Goal: Navigation & Orientation: Find specific page/section

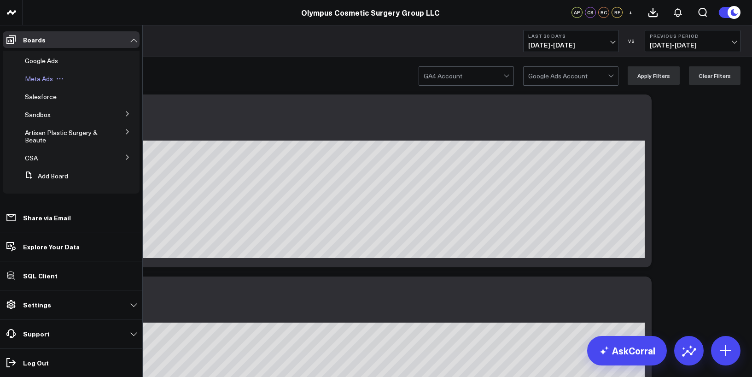
scroll to position [53, 0]
click at [29, 155] on span "CSA" at bounding box center [31, 157] width 13 height 9
click at [43, 175] on span "Salesforce" at bounding box center [46, 174] width 32 height 9
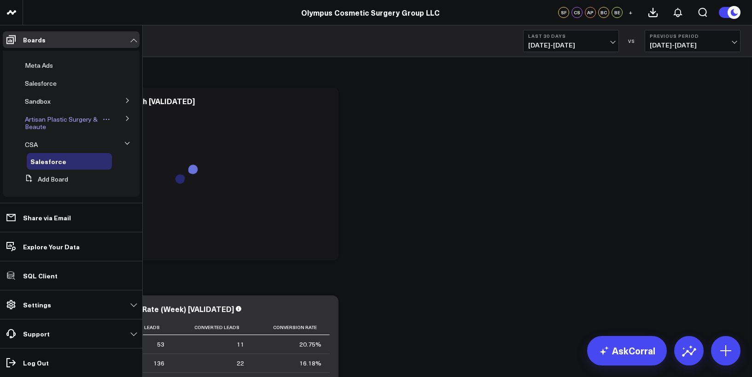
scroll to position [71, 0]
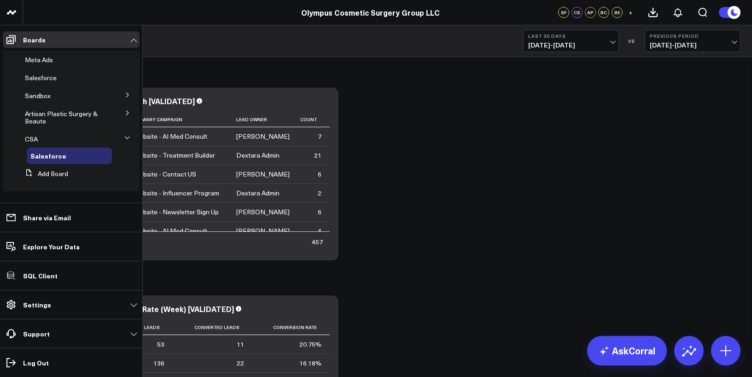
click at [125, 116] on icon at bounding box center [128, 113] width 6 height 6
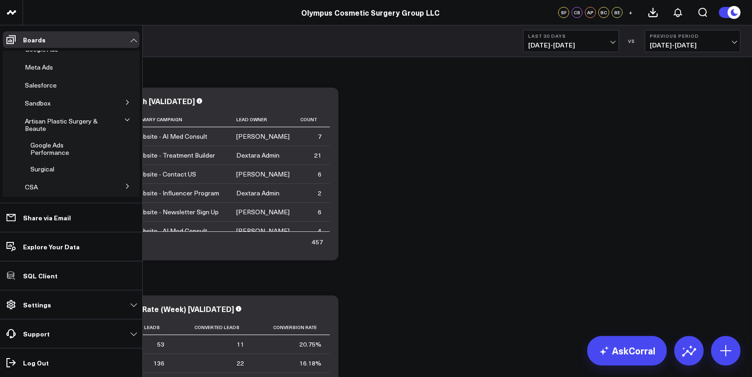
click at [126, 104] on icon at bounding box center [127, 102] width 2 height 5
click at [42, 142] on span "ModMed Dashboard" at bounding box center [60, 143] width 61 height 9
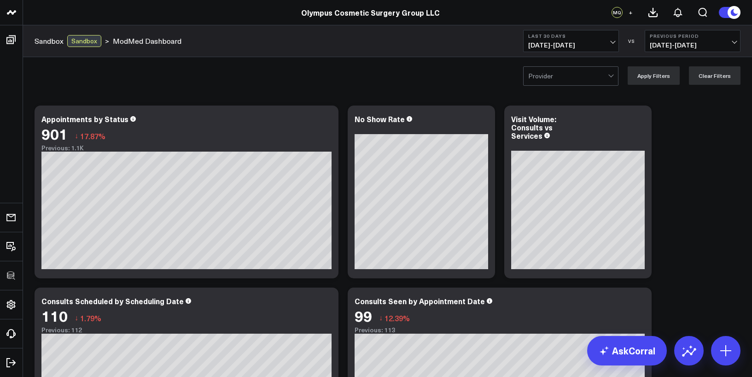
scroll to position [11, 0]
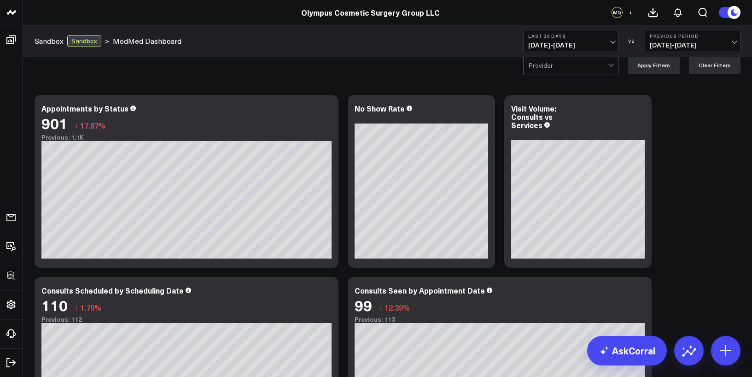
click at [598, 70] on div at bounding box center [568, 65] width 80 height 18
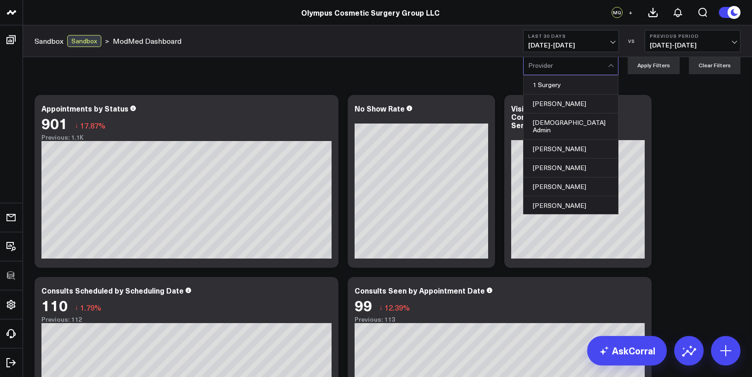
click at [598, 70] on div at bounding box center [568, 65] width 80 height 18
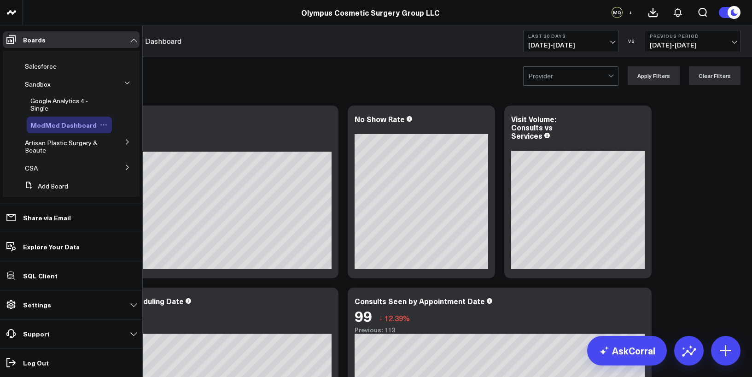
scroll to position [95, 0]
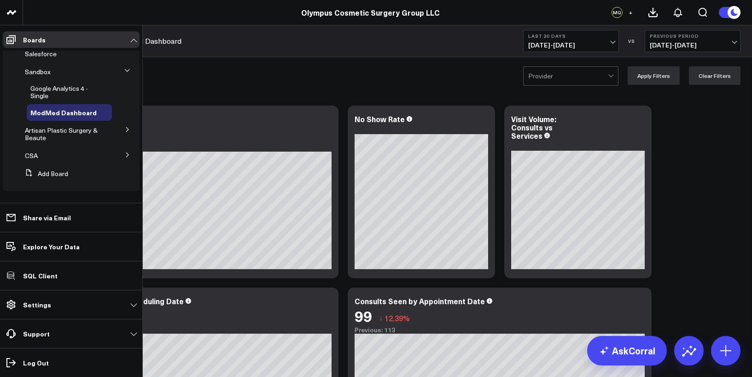
click at [122, 158] on button at bounding box center [128, 154] width 24 height 14
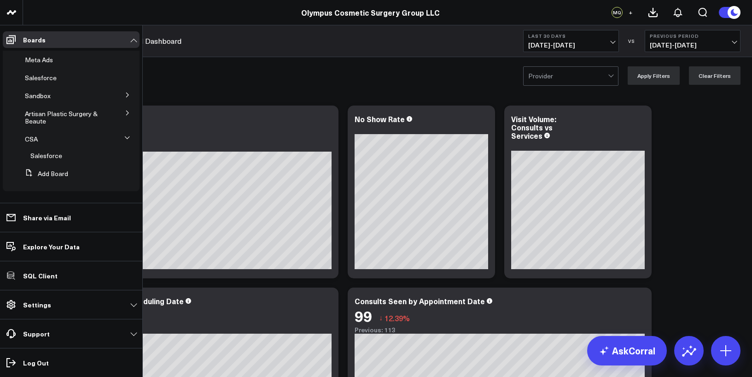
scroll to position [71, 0]
click at [126, 96] on icon at bounding box center [127, 95] width 2 height 5
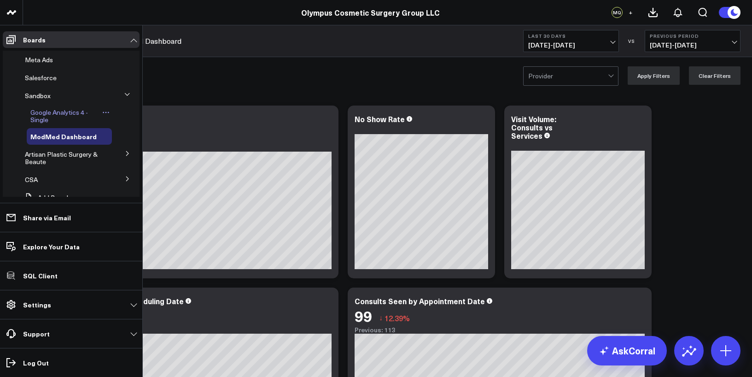
scroll to position [95, 0]
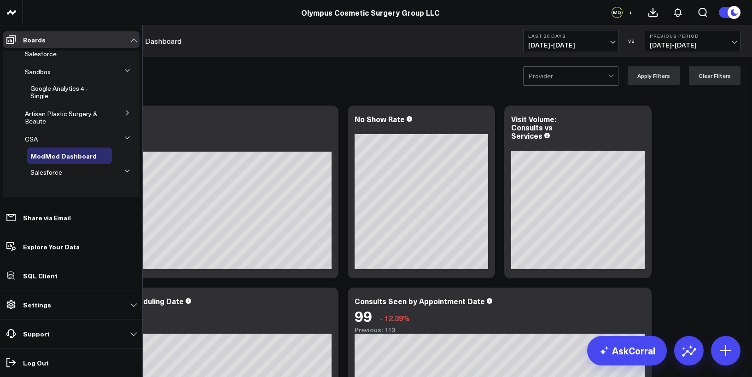
click at [124, 171] on icon at bounding box center [127, 171] width 6 height 6
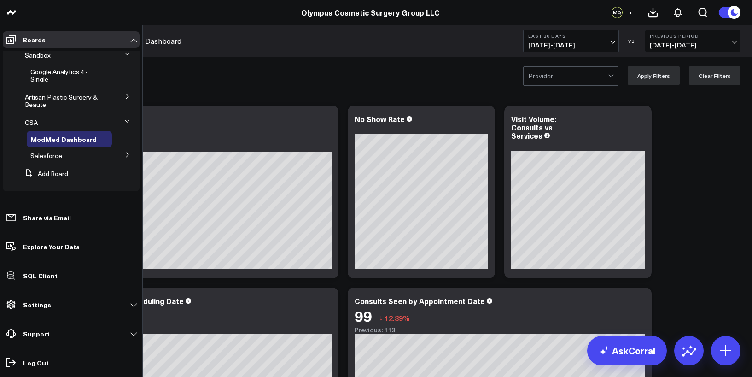
click at [126, 154] on button at bounding box center [128, 154] width 24 height 14
click at [126, 154] on button at bounding box center [128, 154] width 14 height 24
click at [52, 135] on span "ModMed Dashboard" at bounding box center [63, 138] width 66 height 9
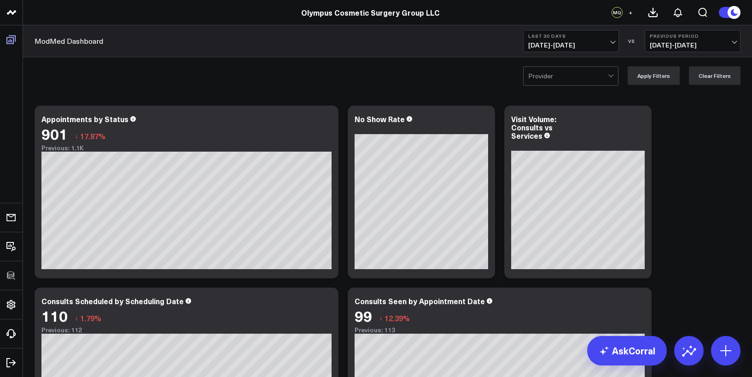
scroll to position [44, 0]
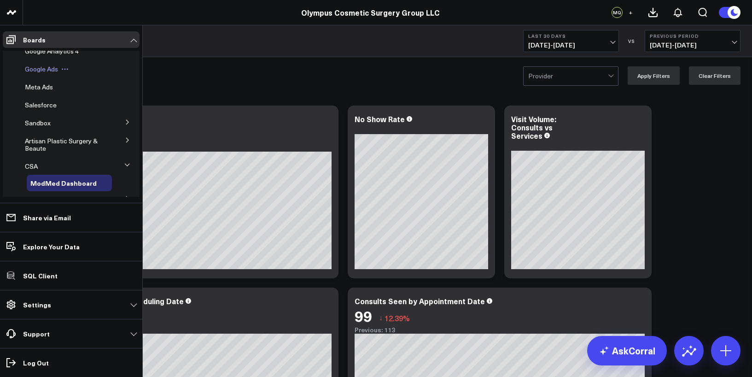
click at [40, 65] on span "Google Ads" at bounding box center [41, 68] width 33 height 9
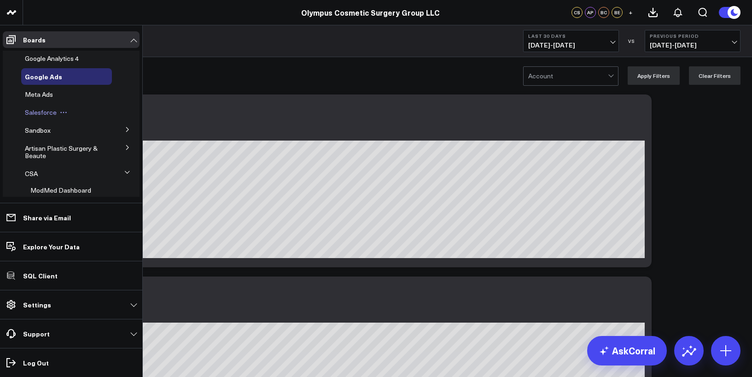
scroll to position [72, 0]
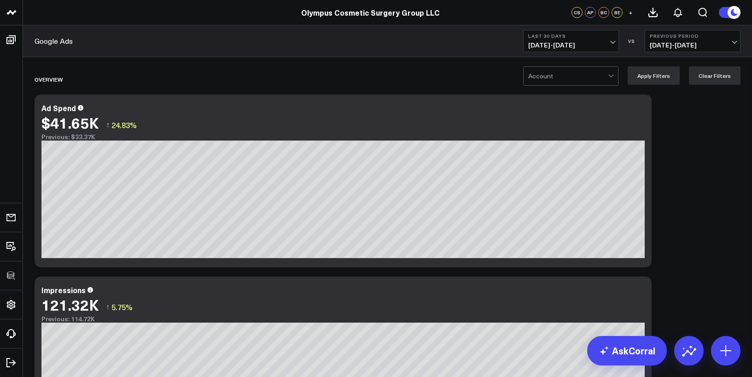
click at [228, 51] on div "Google Ads Last 30 Days 08/31/25 - 09/29/25 VS Previous Period 08/01/25 - 08/30…" at bounding box center [387, 41] width 729 height 32
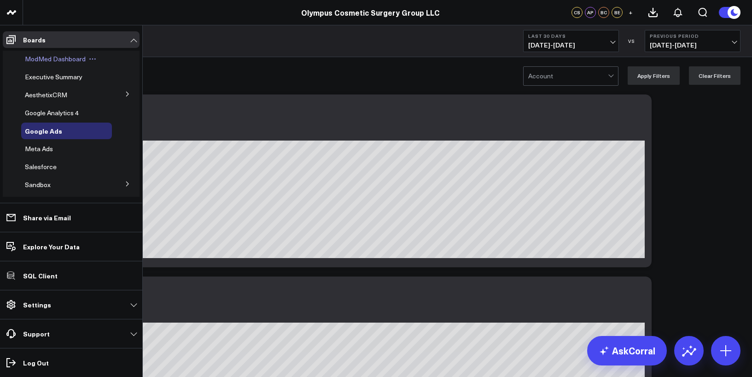
click at [51, 62] on span "ModMed Dashboard" at bounding box center [55, 58] width 61 height 9
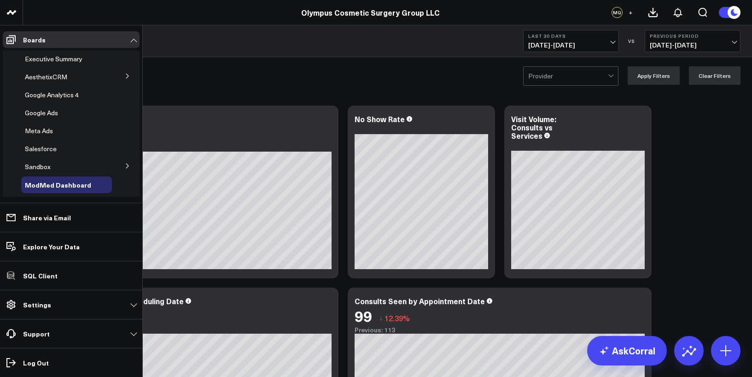
scroll to position [72, 0]
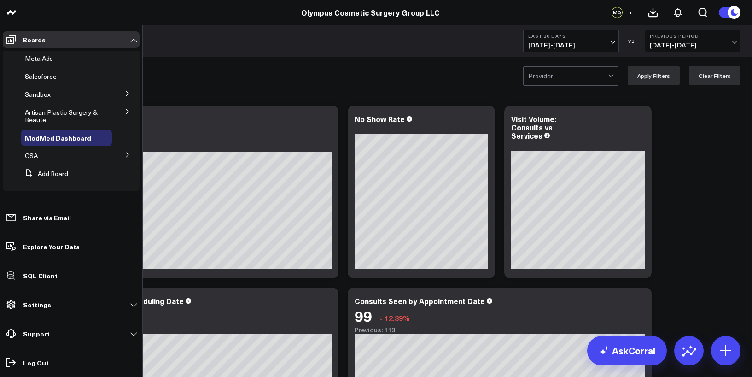
click at [125, 154] on icon at bounding box center [128, 155] width 6 height 6
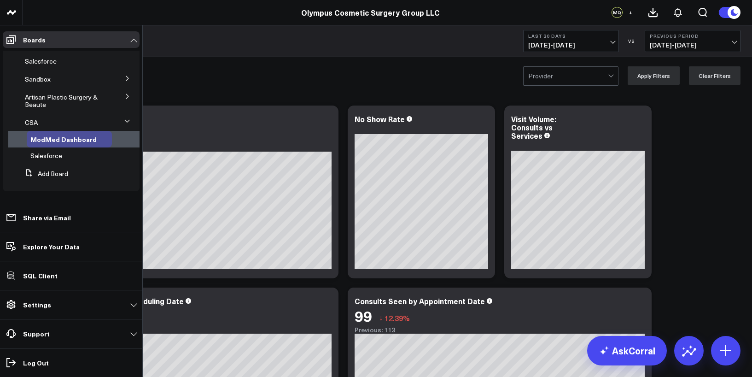
scroll to position [88, 0]
click at [30, 122] on span "CSA" at bounding box center [31, 122] width 13 height 9
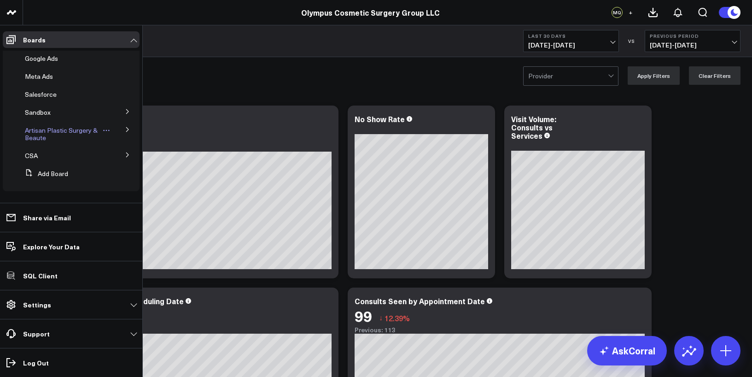
click at [31, 134] on span "Artisan Plastic Surgery & Beaute" at bounding box center [61, 134] width 73 height 16
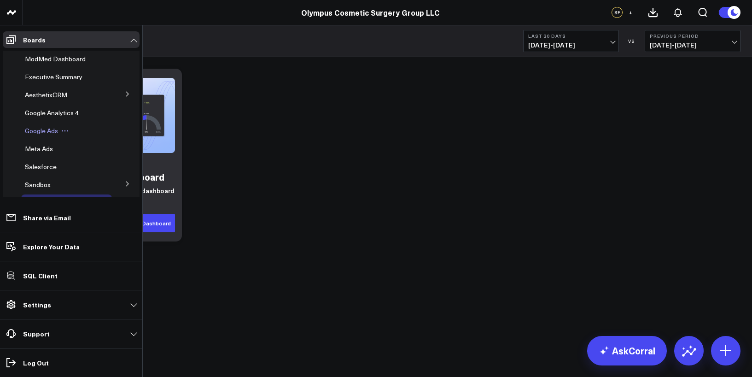
scroll to position [72, 0]
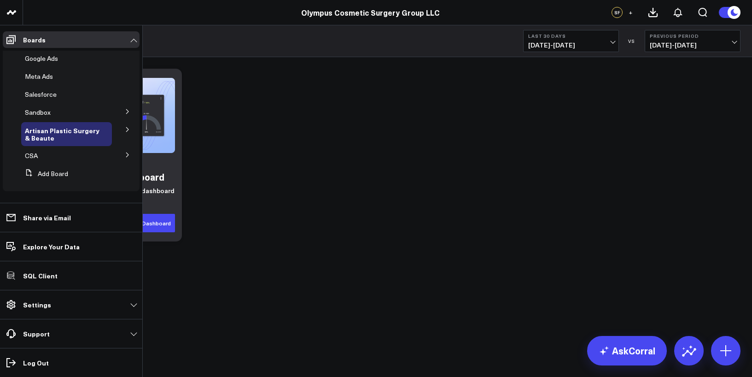
click at [125, 155] on icon at bounding box center [128, 155] width 6 height 6
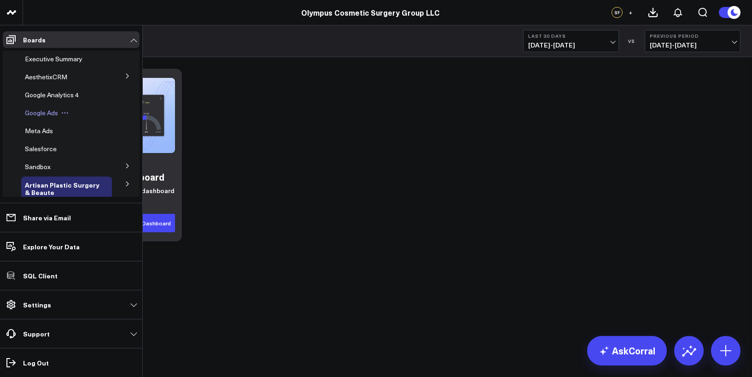
scroll to position [54, 0]
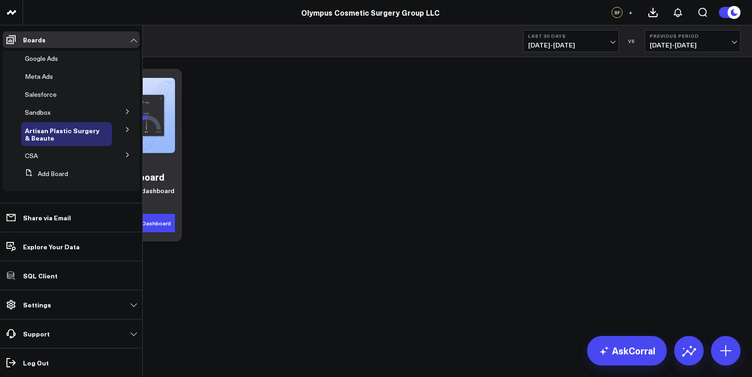
click at [125, 152] on icon at bounding box center [128, 155] width 6 height 6
click at [53, 188] on span "ModMed Dashboard" at bounding box center [60, 188] width 61 height 9
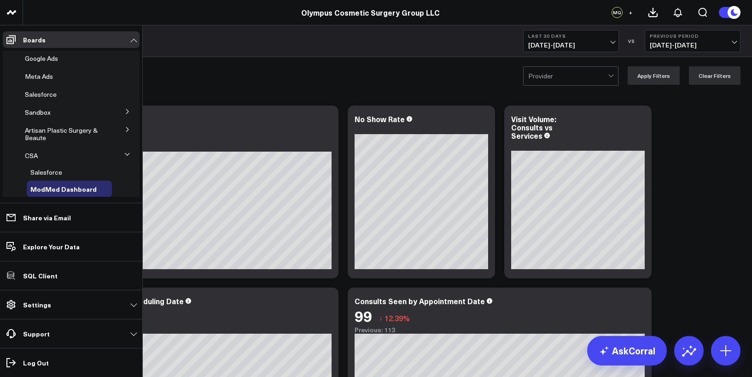
scroll to position [47, 0]
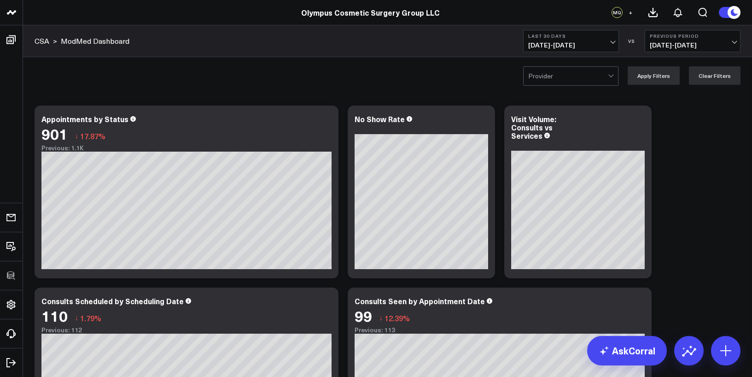
click at [630, 13] on span "+" at bounding box center [631, 12] width 4 height 6
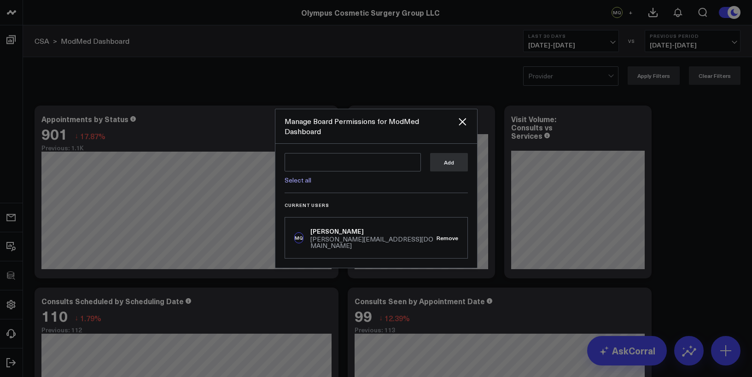
click at [301, 178] on link "Select all" at bounding box center [298, 179] width 27 height 9
type textarea "@Corral Support @[PERSON_NAME] @[PERSON_NAME] @[PERSON_NAME]"
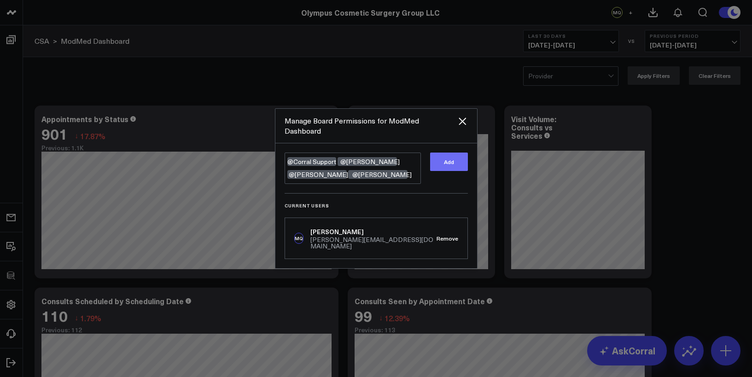
click at [455, 161] on button "Add" at bounding box center [449, 161] width 38 height 18
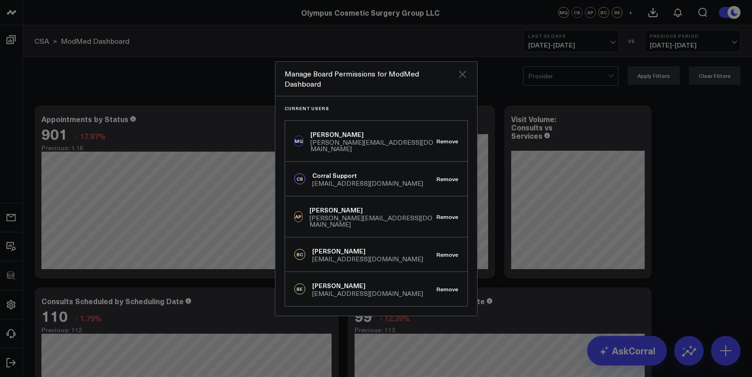
click at [462, 78] on icon "Close" at bounding box center [462, 73] width 7 height 7
